Goal: Browse casually

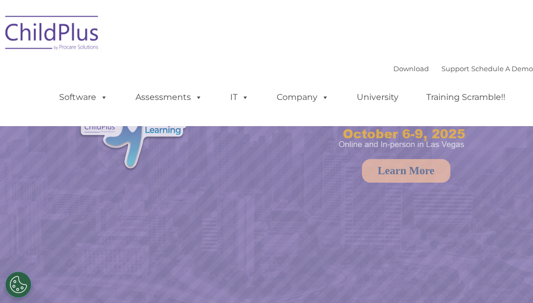
select select "MEDIUM"
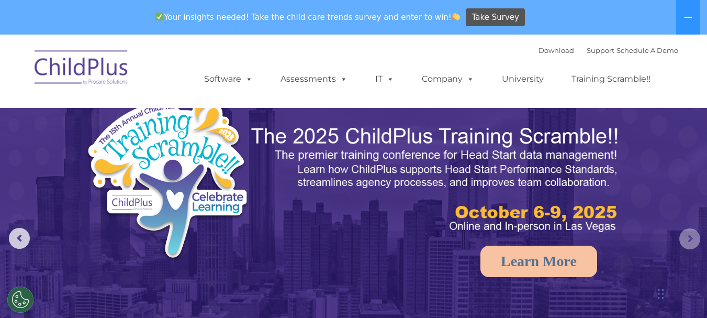
click at [533, 241] on rs-arrow at bounding box center [689, 238] width 21 height 21
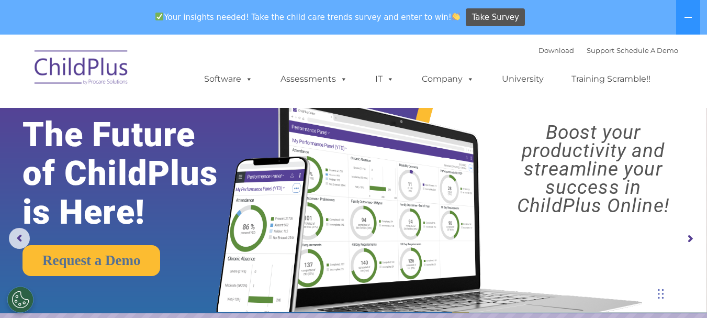
click at [533, 241] on rs-arrow at bounding box center [689, 238] width 21 height 21
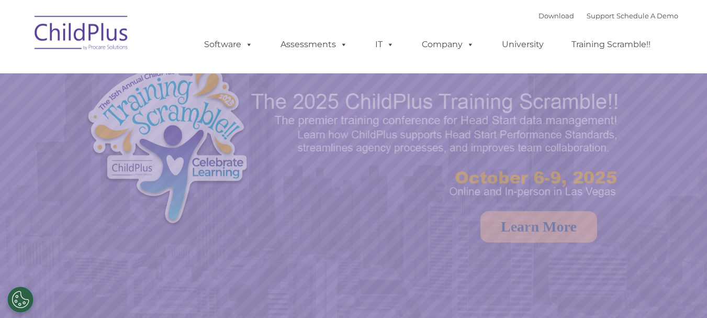
select select "MEDIUM"
